Goal: Information Seeking & Learning: Learn about a topic

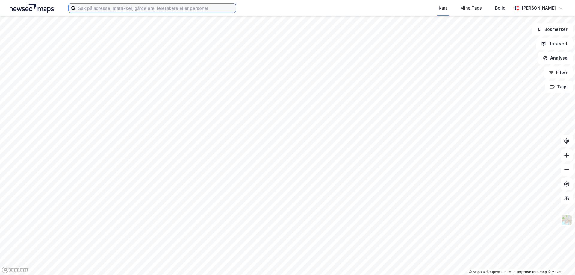
click at [171, 11] on input at bounding box center [156, 8] width 160 height 9
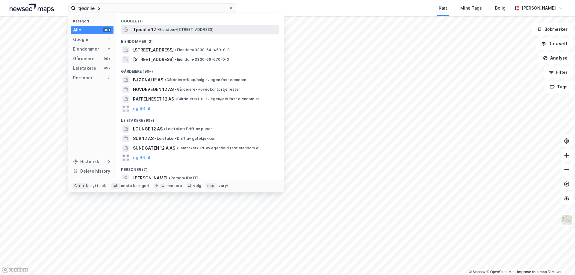
click at [169, 31] on span "• Eiendom • Tjødnlie 12, 3580 Geilo" at bounding box center [185, 29] width 56 height 5
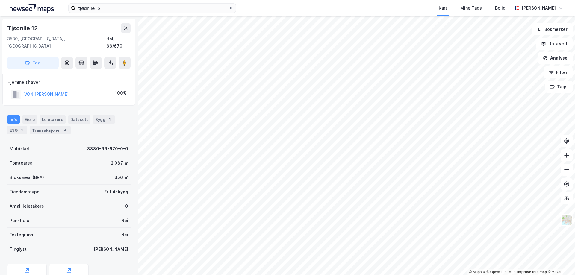
click at [43, 116] on div "Info Eiere Leietakere Datasett Bygg 1 ESG 1 Transaksjoner 4" at bounding box center [68, 124] width 123 height 19
click at [41, 126] on div "Transaksjoner 4" at bounding box center [50, 130] width 41 height 8
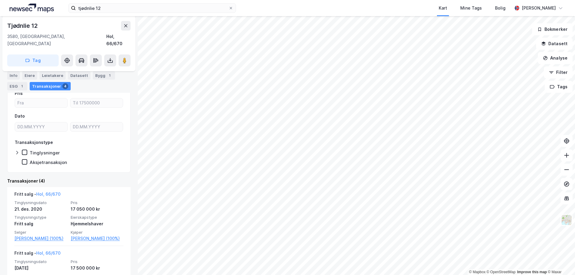
scroll to position [60, 0]
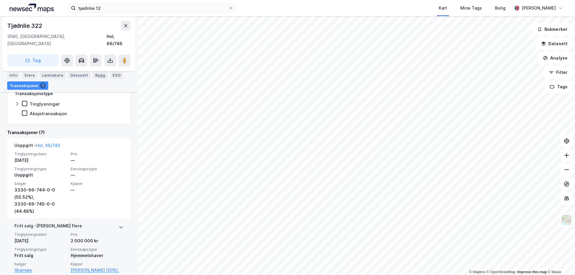
scroll to position [150, 0]
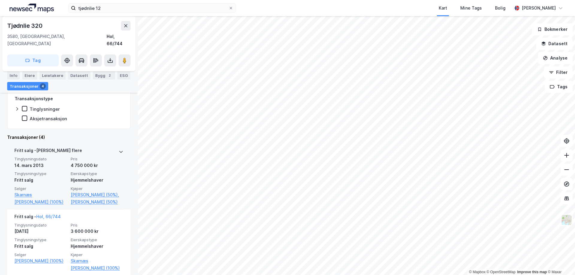
scroll to position [120, 0]
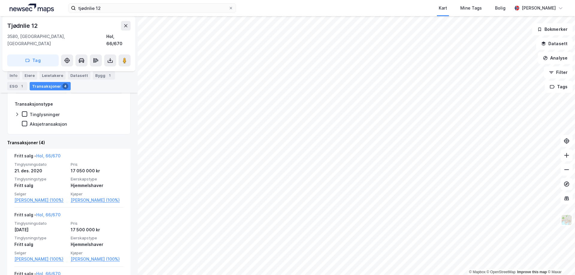
scroll to position [120, 0]
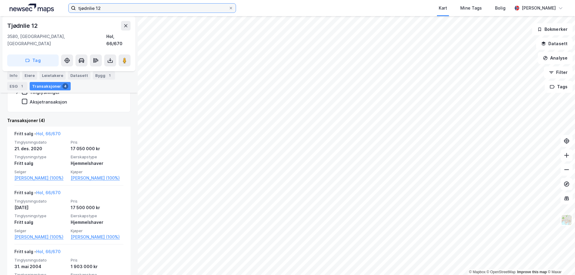
click at [115, 10] on input "tjødnlie 12" at bounding box center [152, 8] width 153 height 9
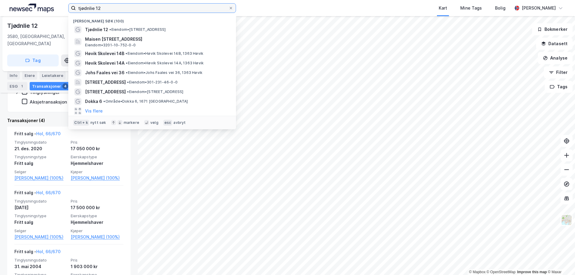
click at [115, 10] on input "tjødnlie 12" at bounding box center [152, 8] width 153 height 9
type input "tanumveien 120"
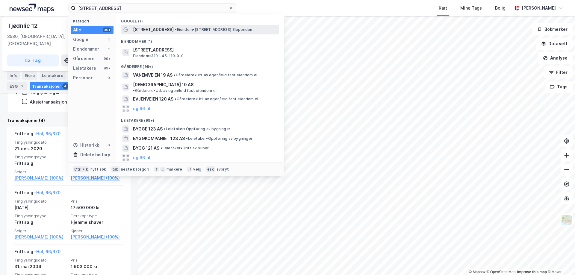
click at [144, 31] on span "[STREET_ADDRESS]" at bounding box center [153, 29] width 41 height 7
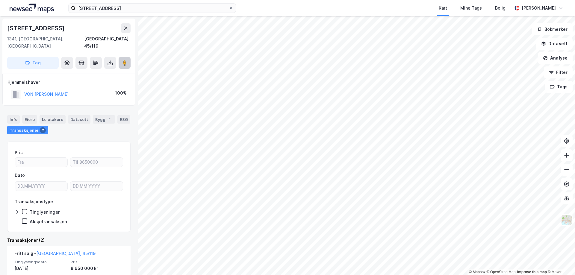
click at [128, 57] on button at bounding box center [125, 63] width 12 height 12
click at [230, 6] on icon at bounding box center [231, 8] width 4 height 4
click at [228, 6] on input "tanumveien 120" at bounding box center [152, 8] width 153 height 9
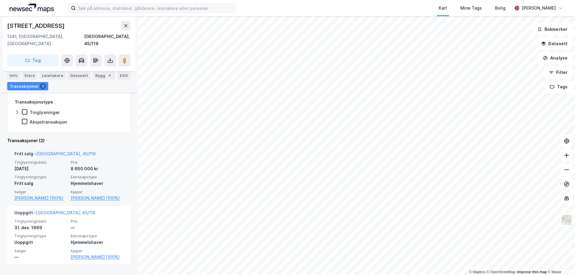
scroll to position [103, 0]
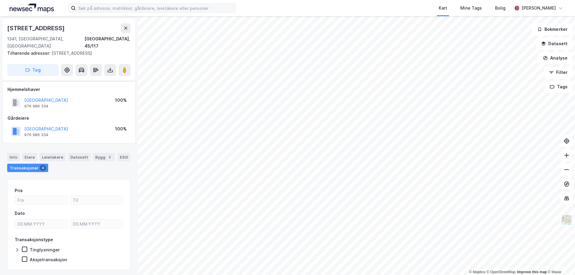
scroll to position [9, 0]
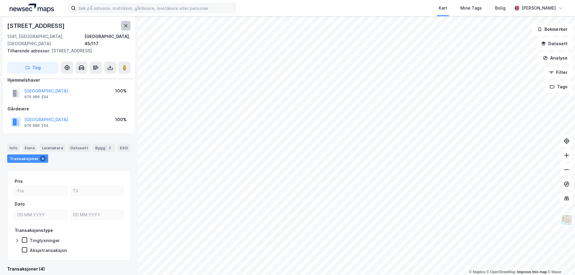
click at [124, 28] on icon at bounding box center [125, 25] width 5 height 5
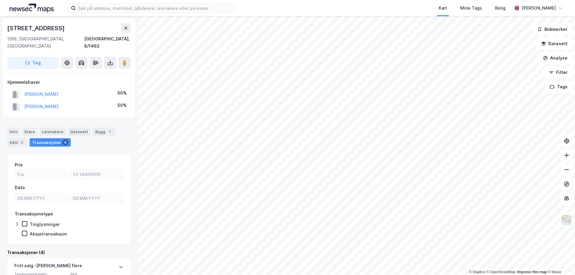
drag, startPoint x: 82, startPoint y: 88, endPoint x: 24, endPoint y: 88, distance: 58.4
click at [24, 88] on div "HUSSAIN SHAZIA PARVEEN 50%" at bounding box center [68, 94] width 123 height 12
copy button "HUSSAIN SHAZIA PARVEEN"
click at [179, 10] on input at bounding box center [156, 8] width 160 height 9
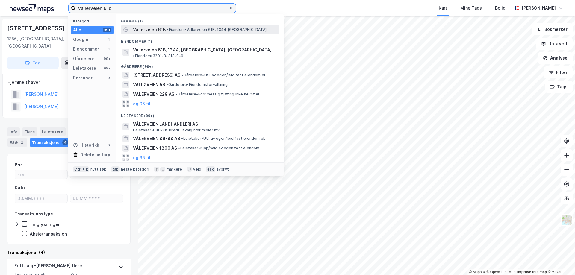
type input "vallerveien 61b"
click at [177, 28] on span "• Eiendom • Vallerveien 61B, 1344 Haslum" at bounding box center [217, 29] width 100 height 5
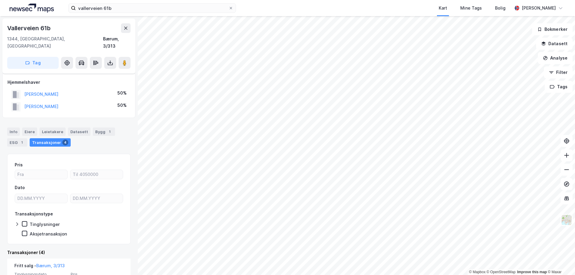
scroll to position [60, 0]
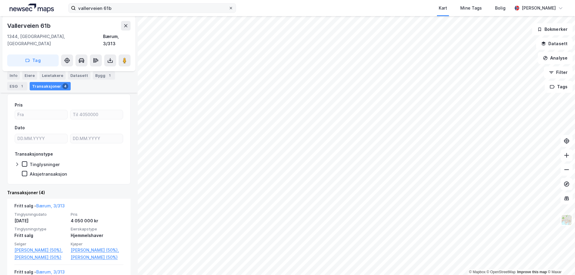
click at [229, 10] on div at bounding box center [231, 8] width 4 height 5
click at [228, 10] on input "vallerveien 61b" at bounding box center [152, 8] width 153 height 9
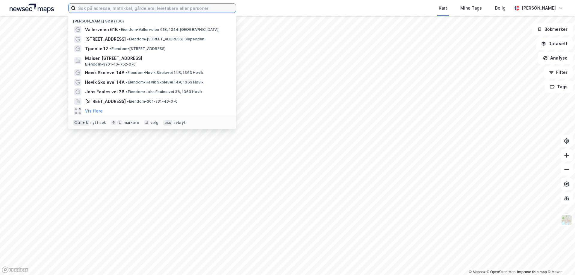
click at [154, 6] on input at bounding box center [156, 8] width 160 height 9
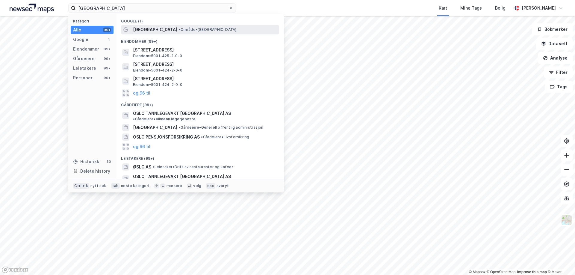
click at [154, 32] on div "Oslo • Område • Oslo" at bounding box center [205, 29] width 145 height 7
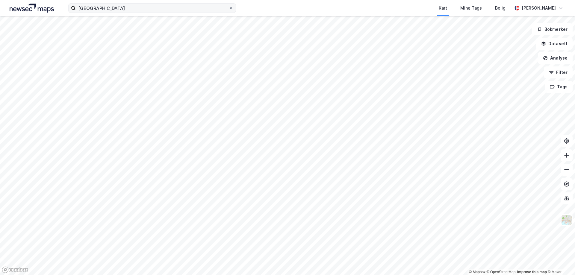
click at [178, 13] on label "oslo" at bounding box center [152, 8] width 168 height 10
click at [178, 13] on input "oslo" at bounding box center [152, 8] width 153 height 9
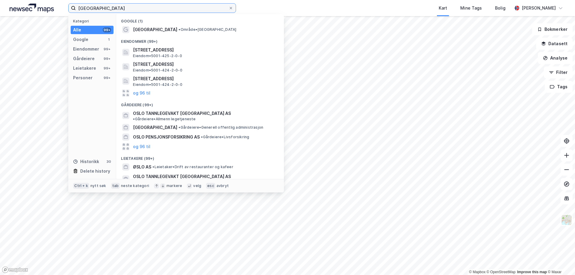
click at [181, 6] on input "oslo" at bounding box center [152, 8] width 153 height 9
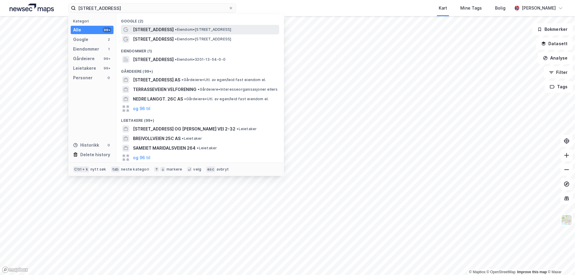
click at [180, 31] on span "• Eiendom • Terrasseveien 26, 1369 Stabekk" at bounding box center [203, 29] width 56 height 5
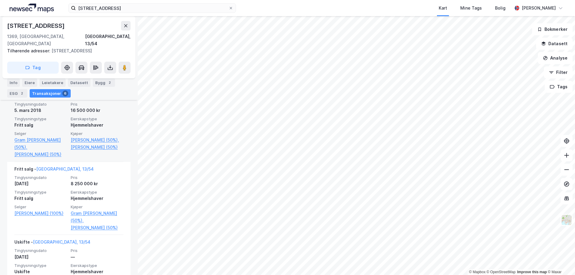
scroll to position [380, 0]
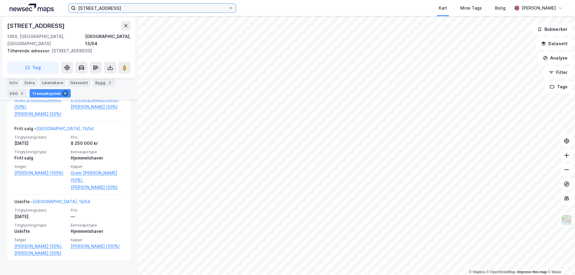
click at [134, 7] on input "terrasseveien 26c" at bounding box center [152, 8] width 153 height 9
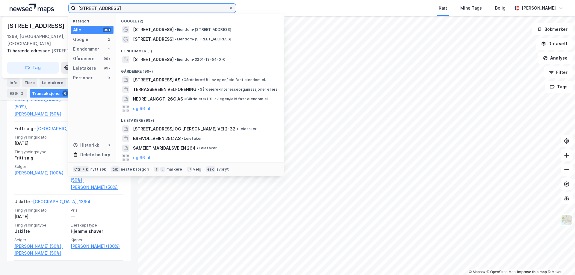
click at [134, 7] on input "terrasseveien 26c" at bounding box center [152, 8] width 153 height 9
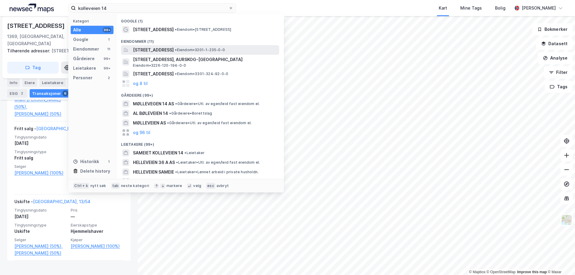
click at [151, 49] on span "[STREET_ADDRESS]" at bounding box center [153, 49] width 41 height 7
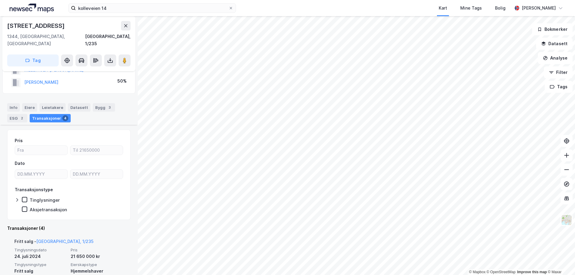
scroll to position [60, 0]
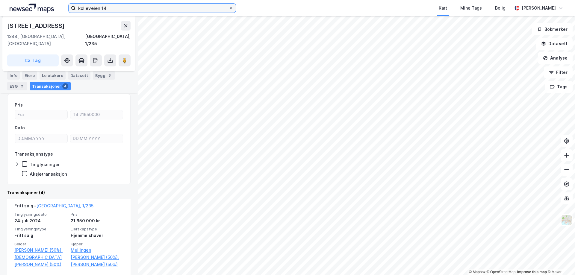
click at [175, 10] on input "kolleveien 14" at bounding box center [152, 8] width 153 height 9
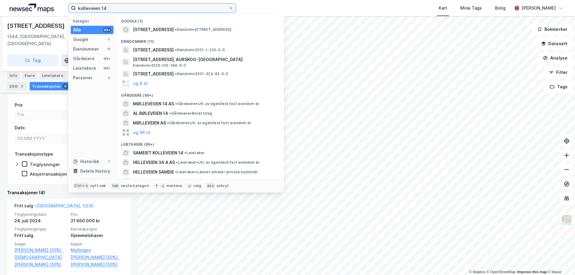
click at [175, 10] on input "kolleveien 14" at bounding box center [152, 8] width 153 height 9
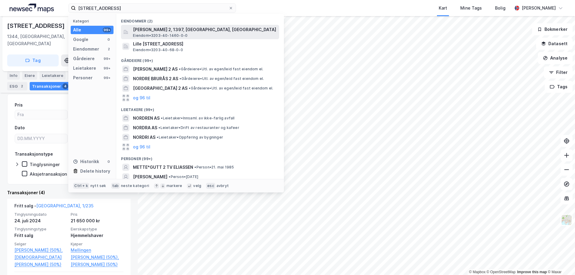
click at [174, 29] on span "[PERSON_NAME] 2, 1397, [GEOGRAPHIC_DATA], [GEOGRAPHIC_DATA]" at bounding box center [205, 29] width 144 height 7
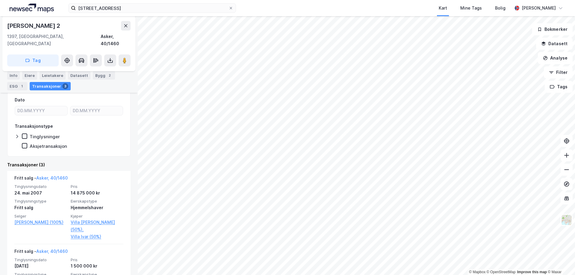
scroll to position [90, 0]
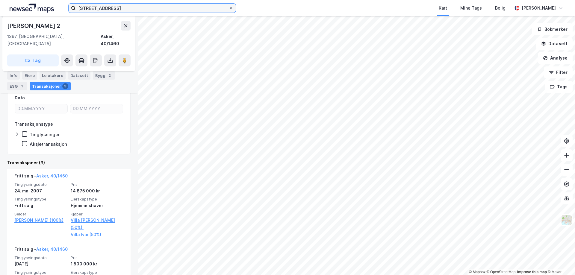
click at [158, 10] on input "nordre øverbergvei 2" at bounding box center [152, 8] width 153 height 9
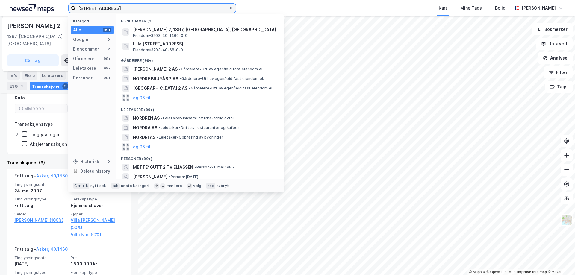
click at [158, 10] on input "nordre øverbergvei 2" at bounding box center [152, 8] width 153 height 9
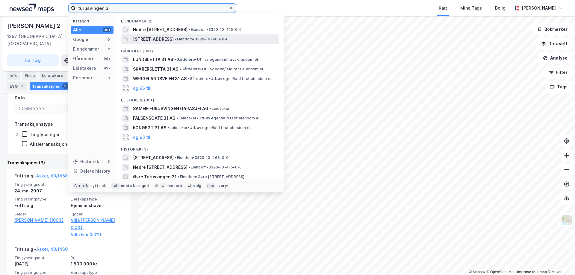
type input "turusvingen 31"
click at [163, 37] on span "[STREET_ADDRESS]" at bounding box center [153, 39] width 41 height 7
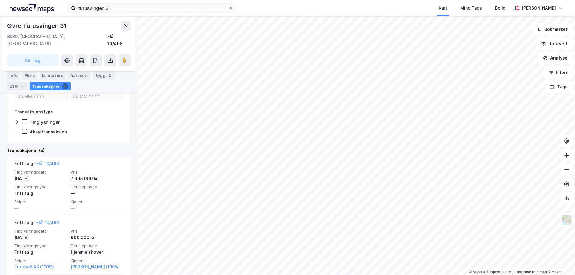
scroll to position [120, 0]
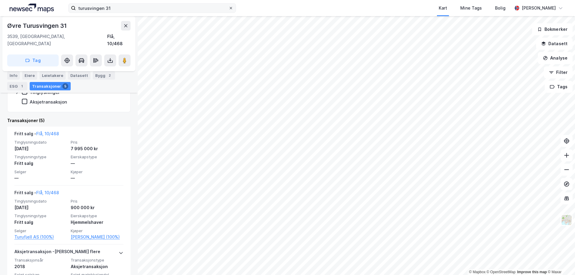
click at [231, 7] on icon at bounding box center [231, 8] width 4 height 4
click at [228, 7] on input "turusvingen 31" at bounding box center [152, 8] width 153 height 9
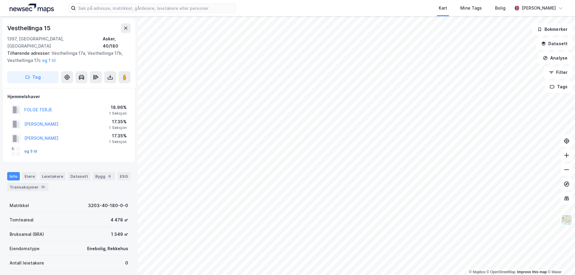
click at [0, 0] on button "og 5 til" at bounding box center [0, 0] width 0 height 0
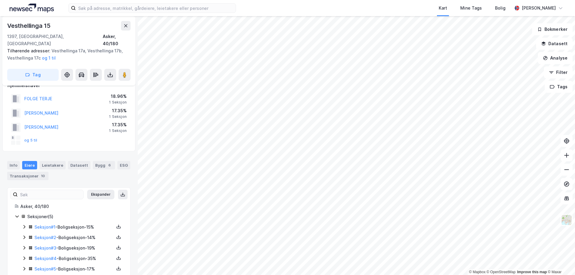
scroll to position [16, 0]
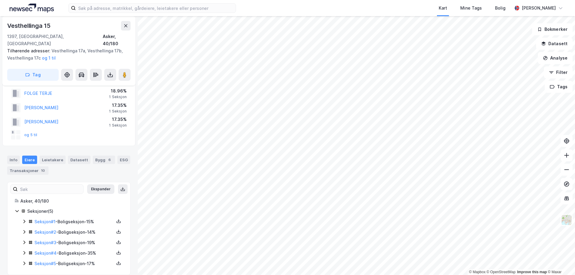
click at [22, 219] on icon at bounding box center [24, 221] width 5 height 5
click at [23, 230] on icon at bounding box center [24, 232] width 5 height 5
click at [25, 240] on icon at bounding box center [24, 242] width 5 height 5
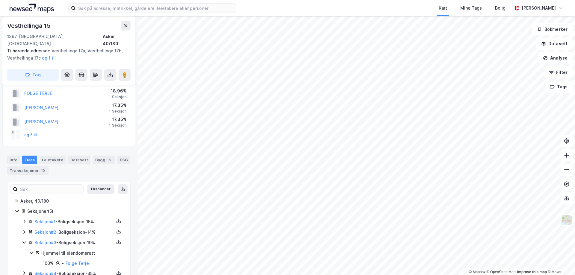
click at [23, 240] on icon at bounding box center [24, 242] width 5 height 5
click at [23, 250] on icon at bounding box center [24, 252] width 5 height 5
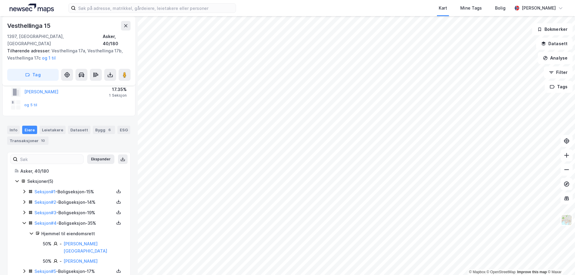
click at [24, 221] on icon at bounding box center [24, 223] width 5 height 5
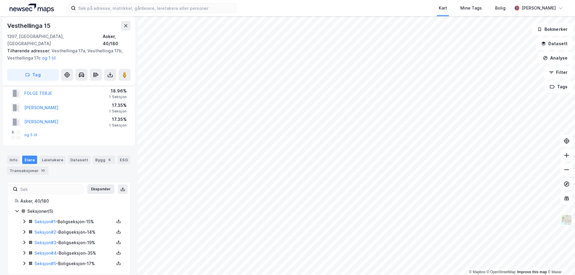
click at [23, 261] on icon at bounding box center [24, 263] width 5 height 5
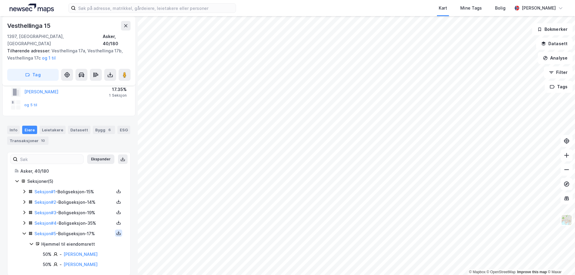
click at [116, 233] on icon at bounding box center [118, 234] width 4 height 2
click at [91, 209] on div "Grunnbok" at bounding box center [85, 215] width 53 height 14
click at [116, 220] on icon at bounding box center [118, 222] width 5 height 5
click at [84, 201] on div "Grunnbok" at bounding box center [82, 204] width 20 height 7
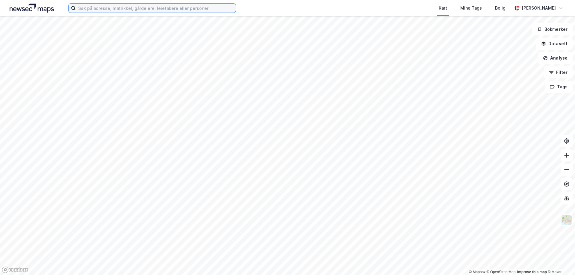
click at [113, 10] on input at bounding box center [156, 8] width 160 height 9
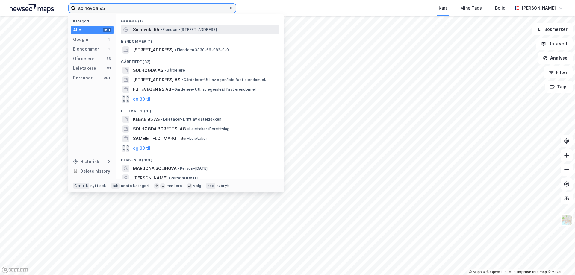
type input "solhovda 95"
click at [158, 30] on div "Solhovda 95 • Eiendom • [STREET_ADDRESS]" at bounding box center [205, 29] width 145 height 7
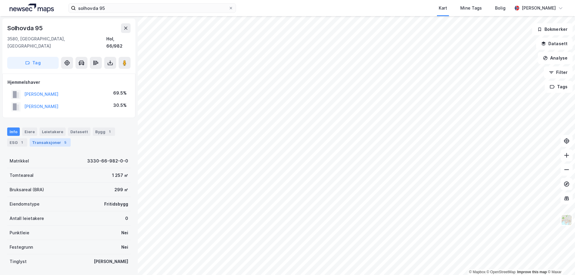
click at [42, 138] on div "Transaksjoner 5" at bounding box center [50, 142] width 41 height 8
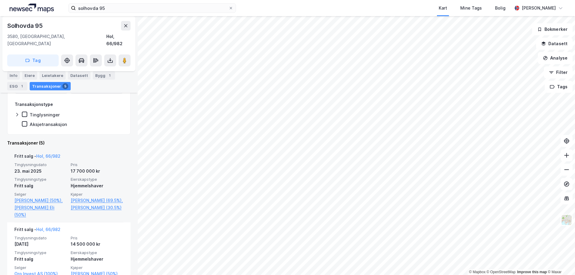
scroll to position [120, 0]
